Goal: Find contact information: Find contact information

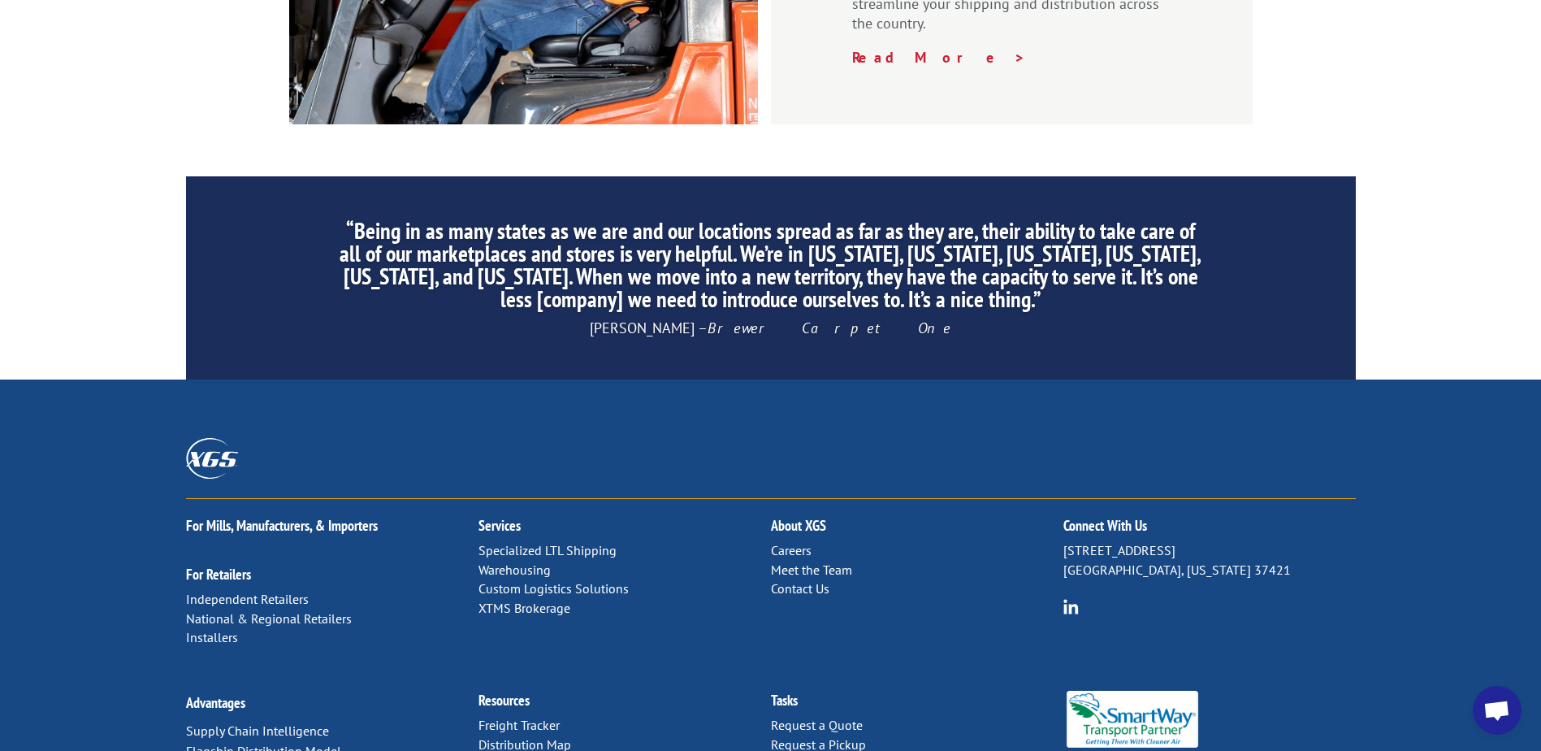
scroll to position [2465, 0]
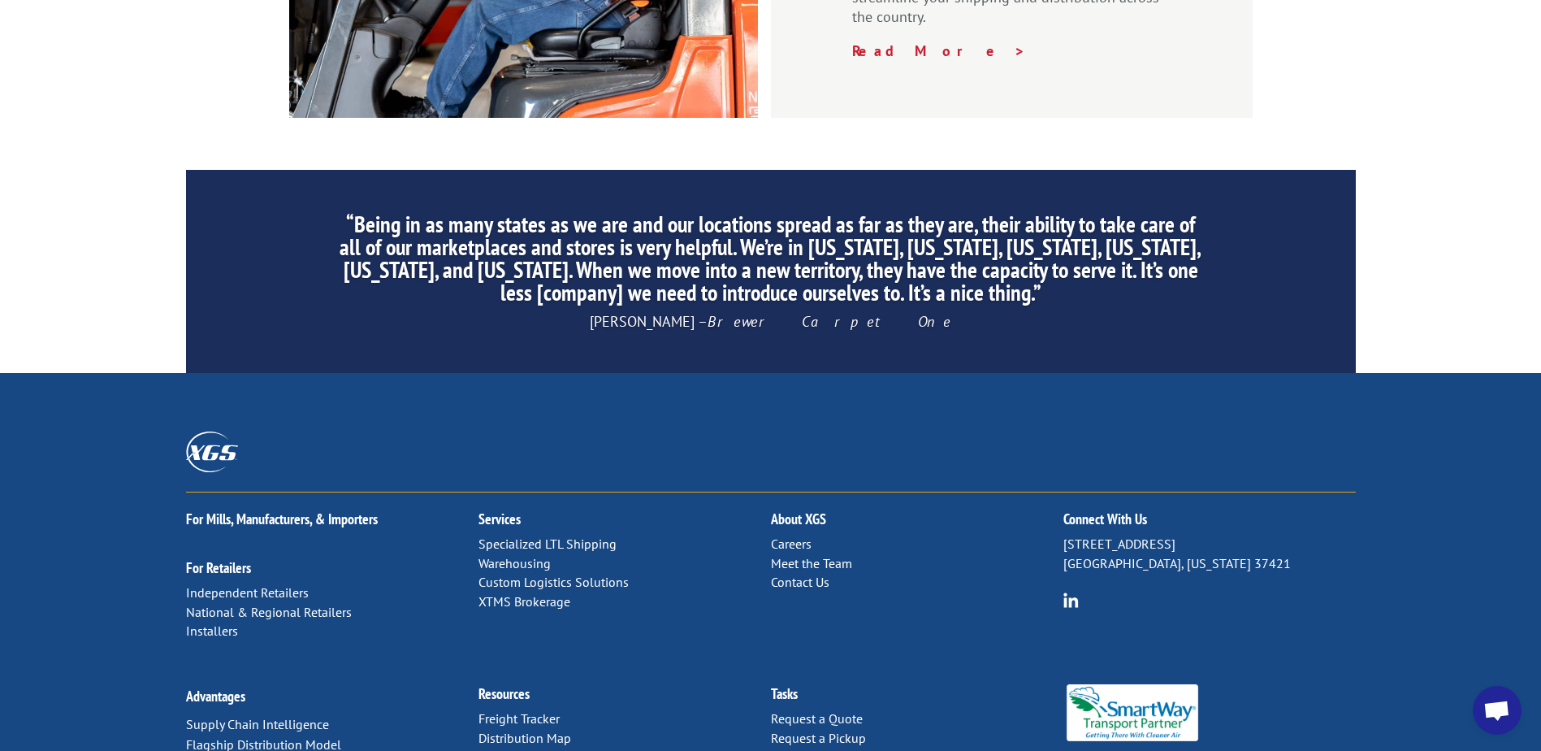
click at [786, 574] on link "Contact Us" at bounding box center [800, 582] width 58 height 16
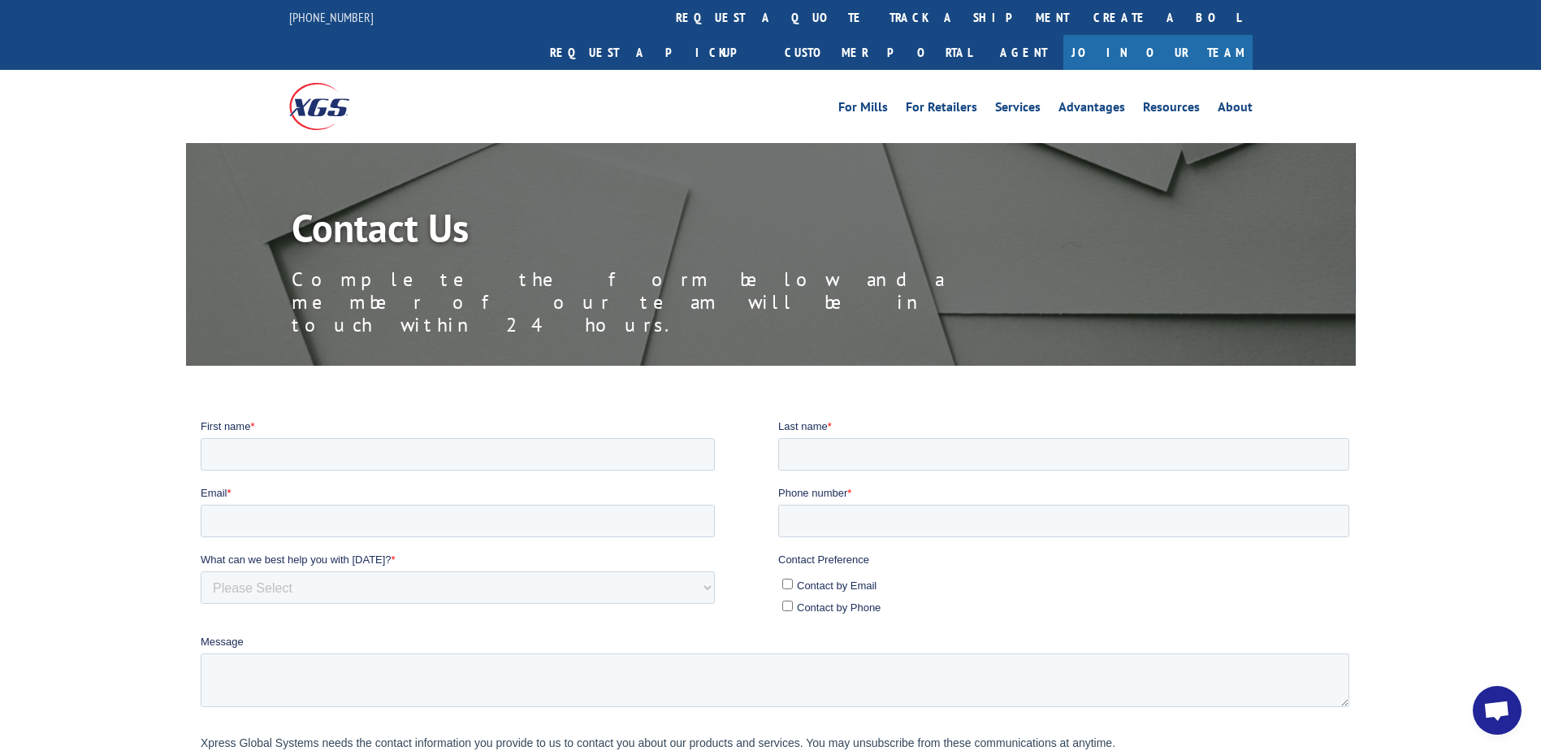
click at [331, 83] on img at bounding box center [319, 106] width 60 height 46
